Goal: Information Seeking & Learning: Learn about a topic

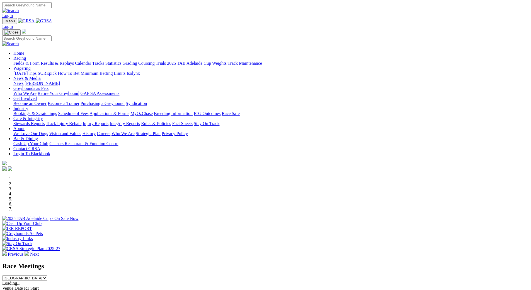
click at [40, 61] on link "Fields & Form" at bounding box center [26, 63] width 26 height 5
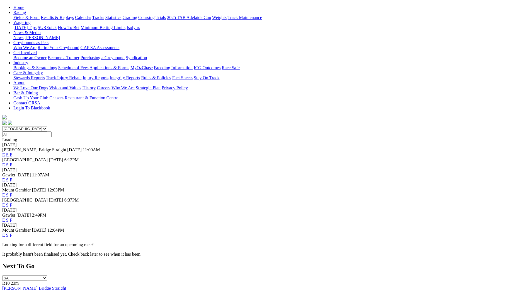
scroll to position [28, 0]
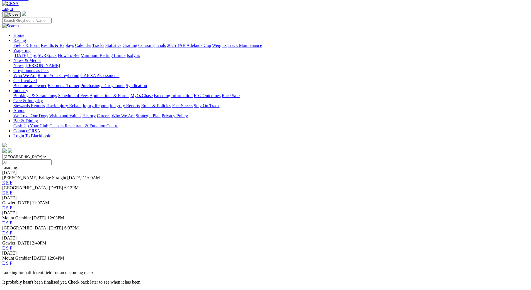
click at [12, 220] on link "F" at bounding box center [11, 222] width 3 height 5
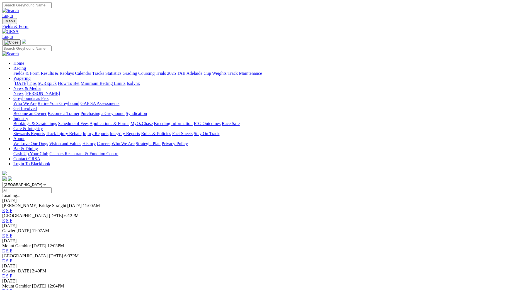
scroll to position [13, 0]
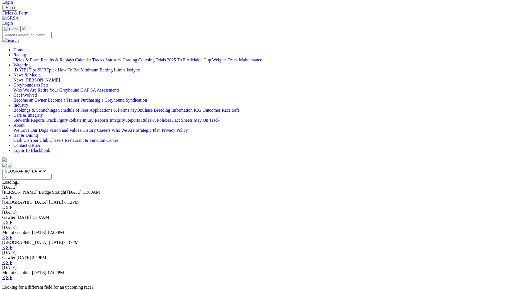
click at [12, 245] on link "F" at bounding box center [11, 247] width 3 height 5
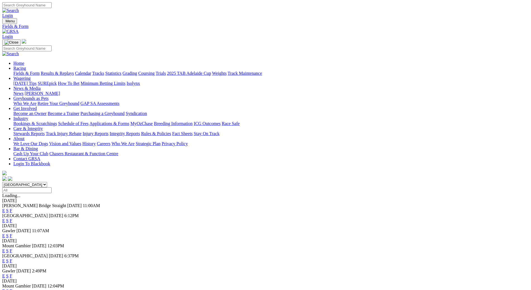
scroll to position [13, 0]
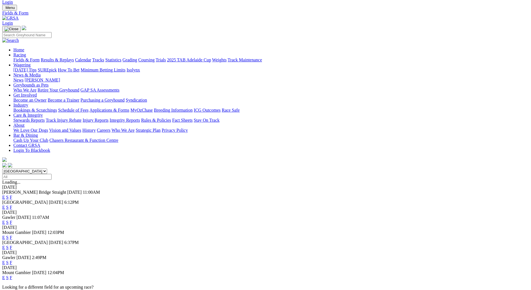
click at [12, 260] on link "F" at bounding box center [11, 262] width 3 height 5
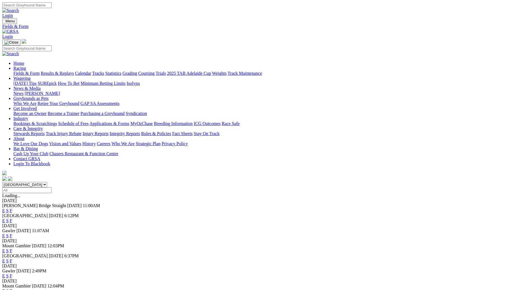
scroll to position [13, 0]
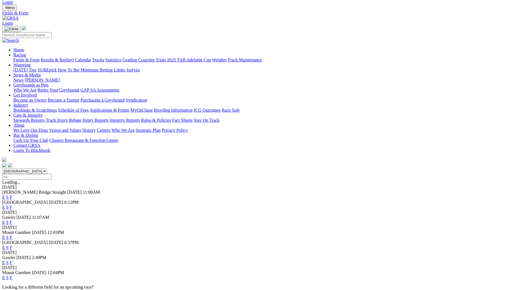
click at [12, 275] on link "F" at bounding box center [11, 277] width 3 height 5
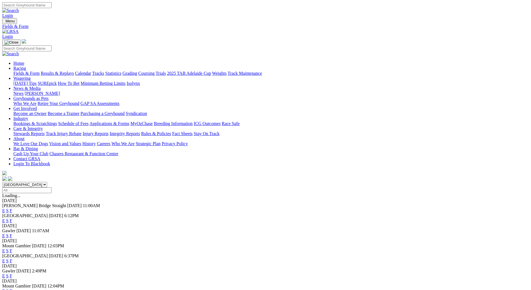
scroll to position [13, 0]
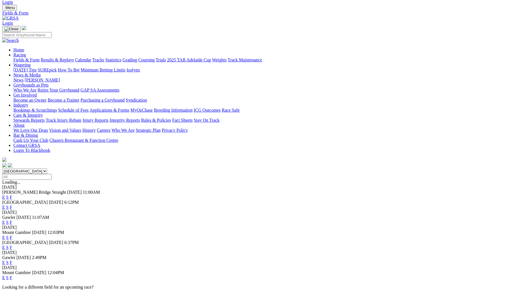
click at [91, 57] on link "Calendar" at bounding box center [83, 59] width 16 height 5
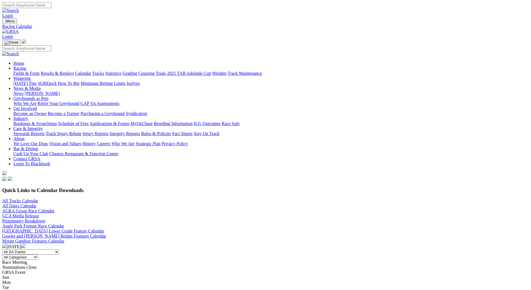
click at [26, 243] on img at bounding box center [23, 245] width 4 height 4
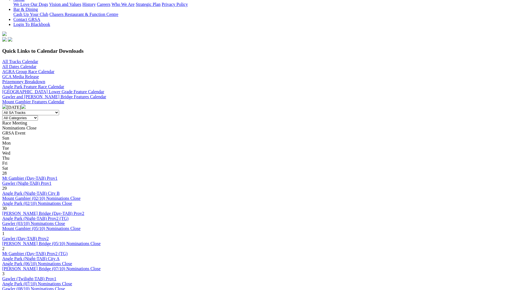
scroll to position [139, 0]
click at [38, 115] on select "All Categories Race Meetings GRSA Events Nomination Dates" at bounding box center [20, 117] width 36 height 5
select select "0"
click at [38, 115] on select "All Categories Race Meetings GRSA Events Nomination Dates" at bounding box center [20, 117] width 36 height 5
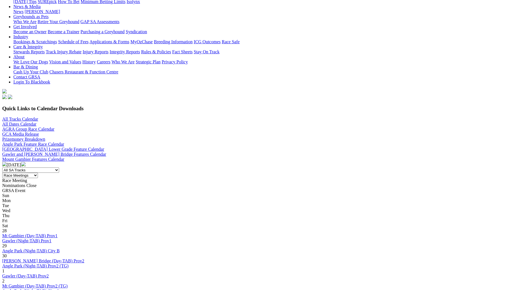
scroll to position [84, 0]
